Goal: Information Seeking & Learning: Learn about a topic

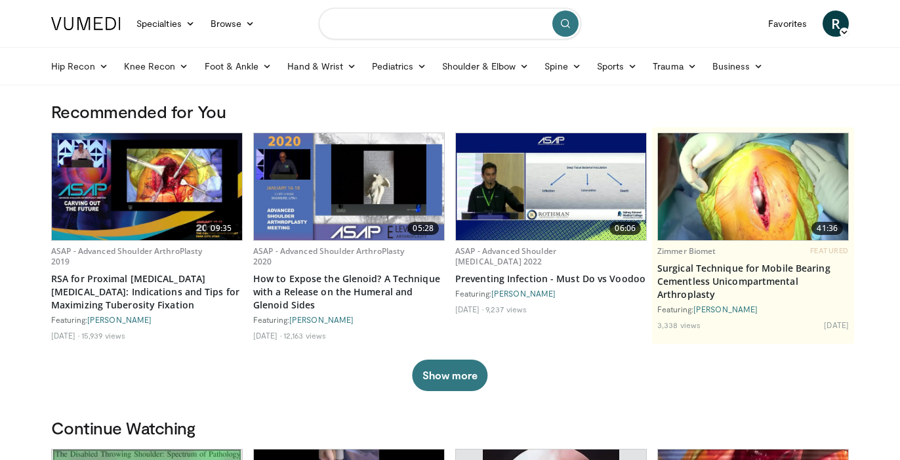
click at [463, 30] on input "Search topics, interventions" at bounding box center [450, 23] width 262 height 31
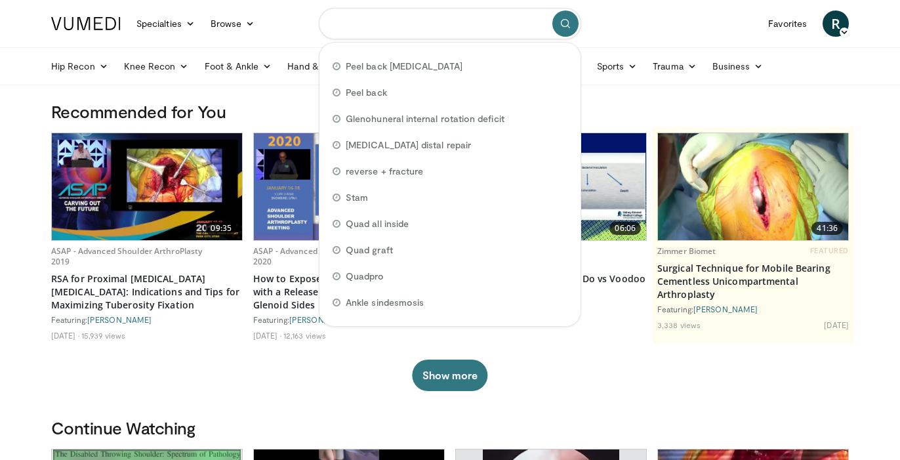
type input "*"
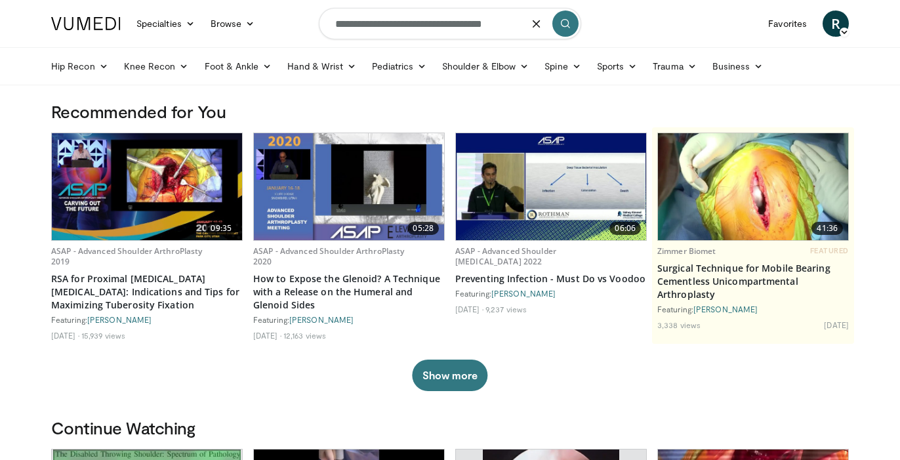
type input "**********"
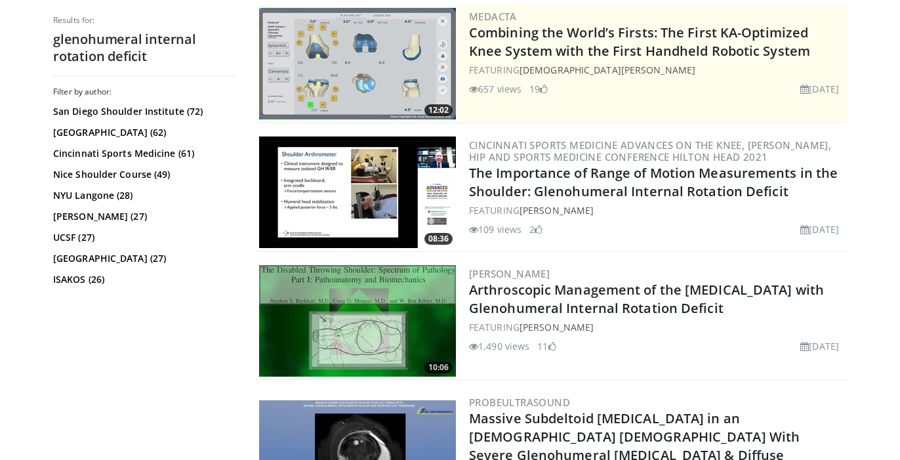
scroll to position [269, 0]
click at [367, 169] on img at bounding box center [357, 192] width 197 height 112
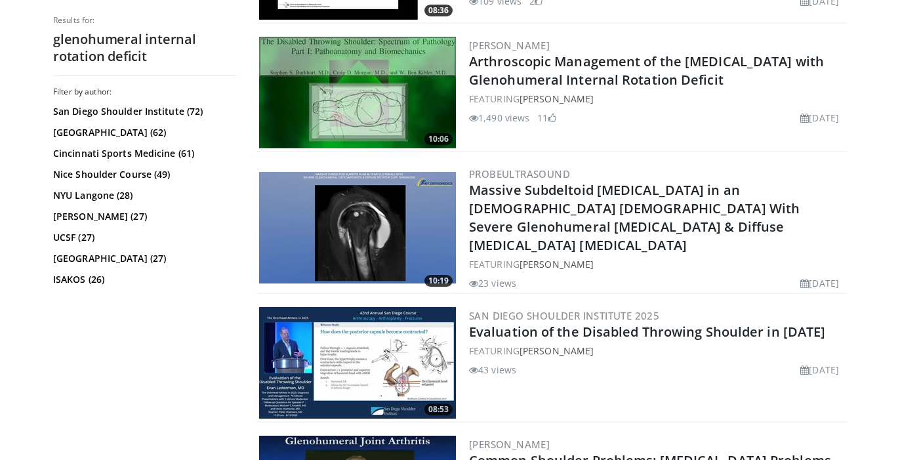
scroll to position [573, 0]
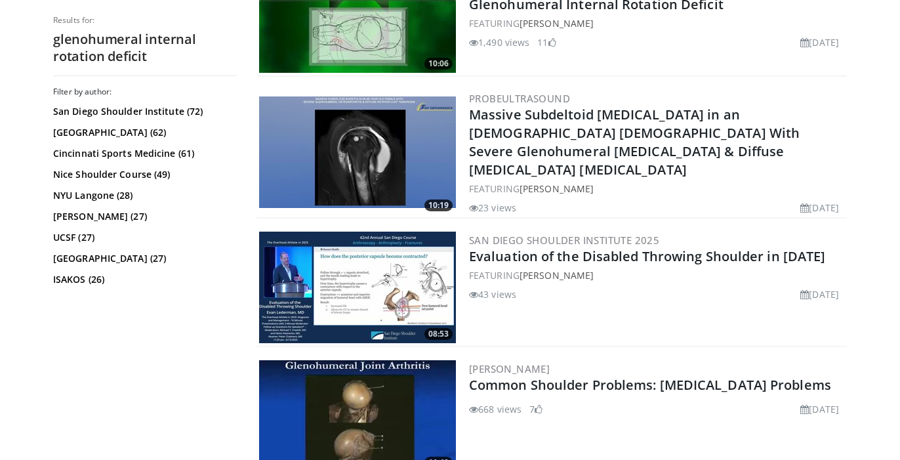
click at [415, 268] on img at bounding box center [357, 288] width 197 height 112
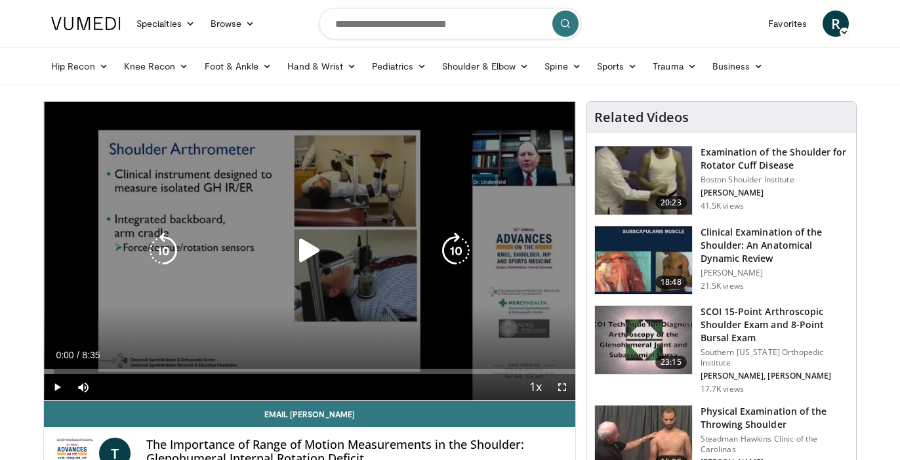
click at [314, 251] on icon "Video Player" at bounding box center [309, 250] width 37 height 37
click at [449, 260] on icon "Video Player" at bounding box center [456, 250] width 37 height 37
click at [162, 245] on icon "Video Player" at bounding box center [163, 250] width 37 height 37
